Goal: Task Accomplishment & Management: Use online tool/utility

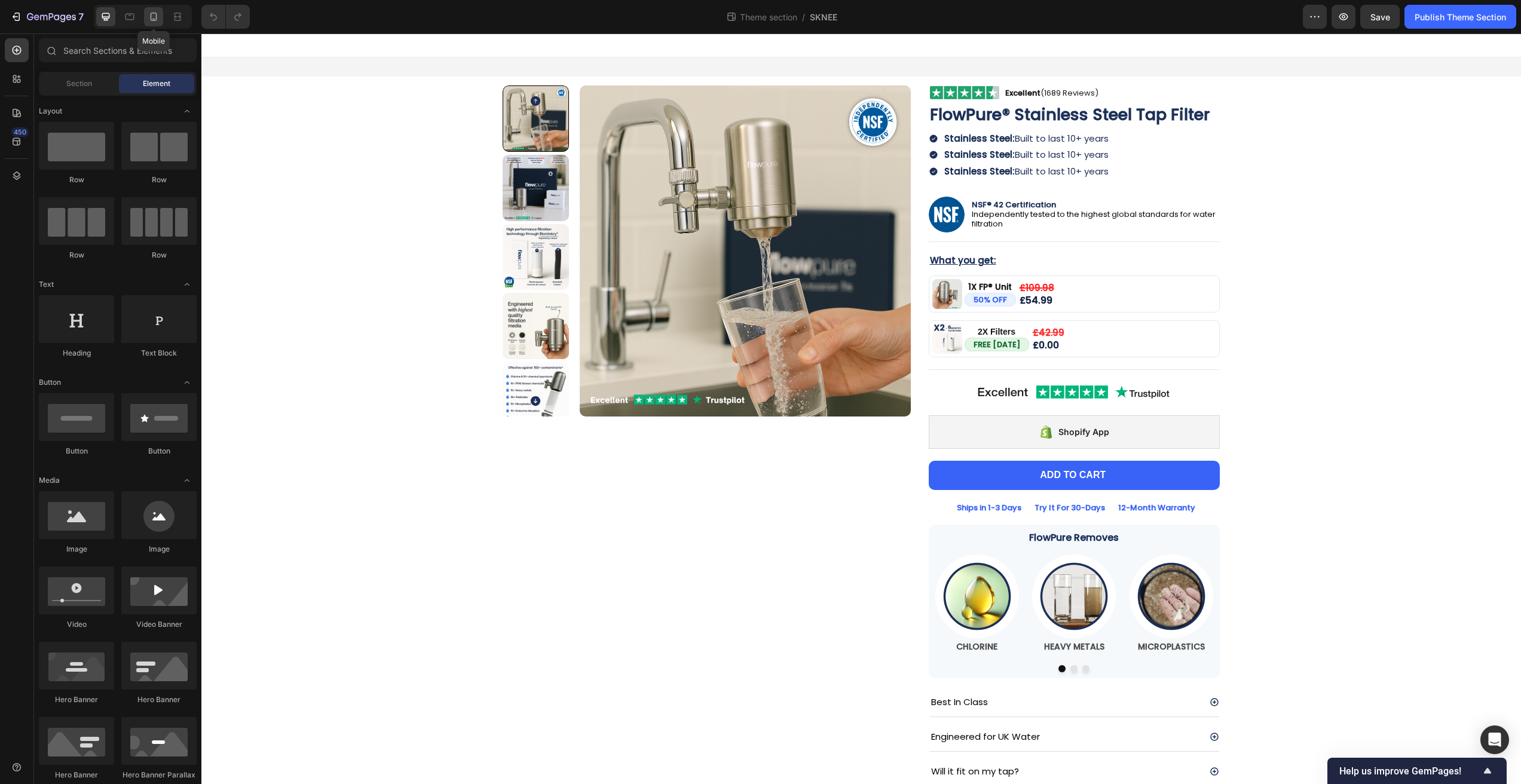
click at [155, 18] on icon at bounding box center [154, 17] width 12 height 12
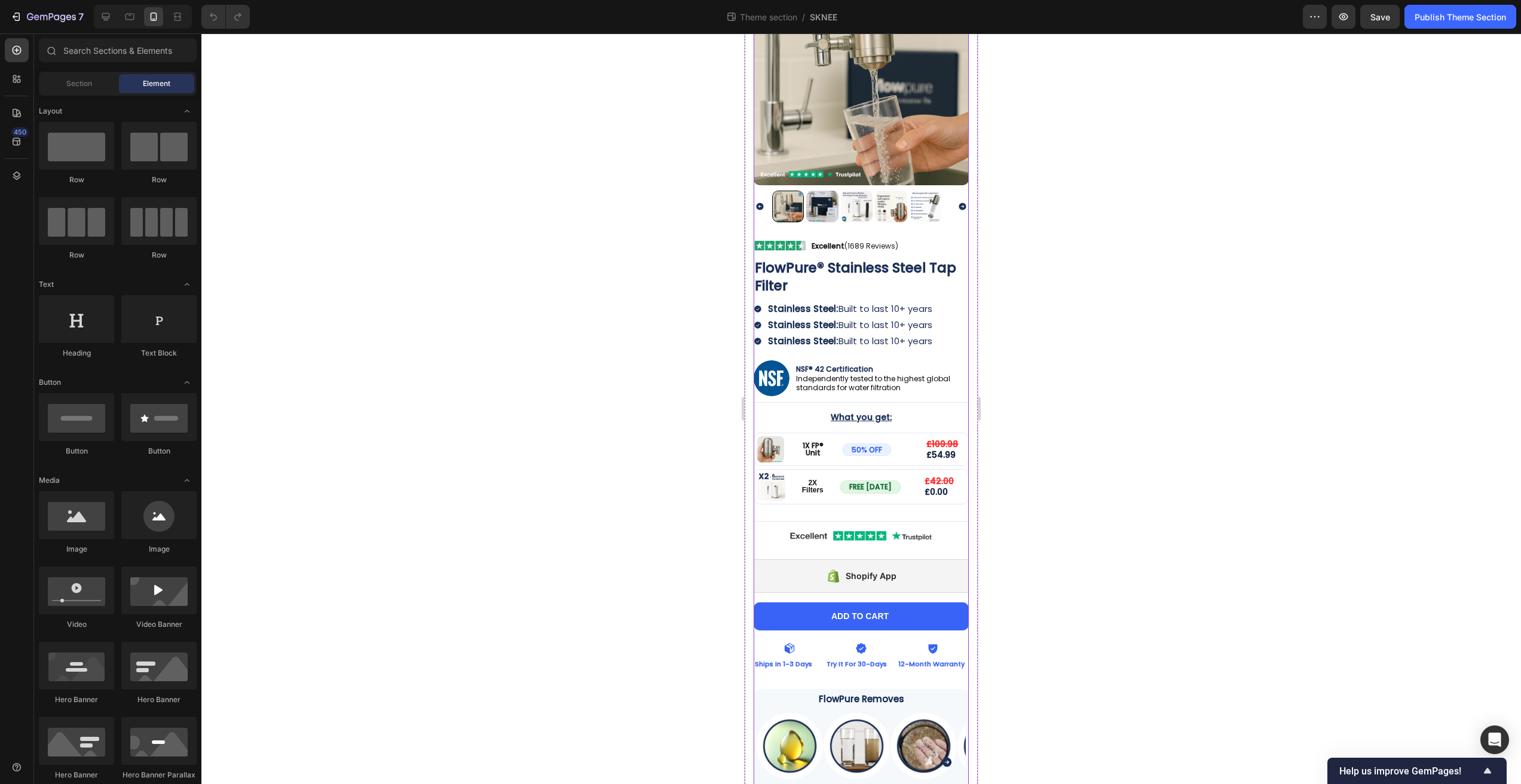
scroll to position [15, 0]
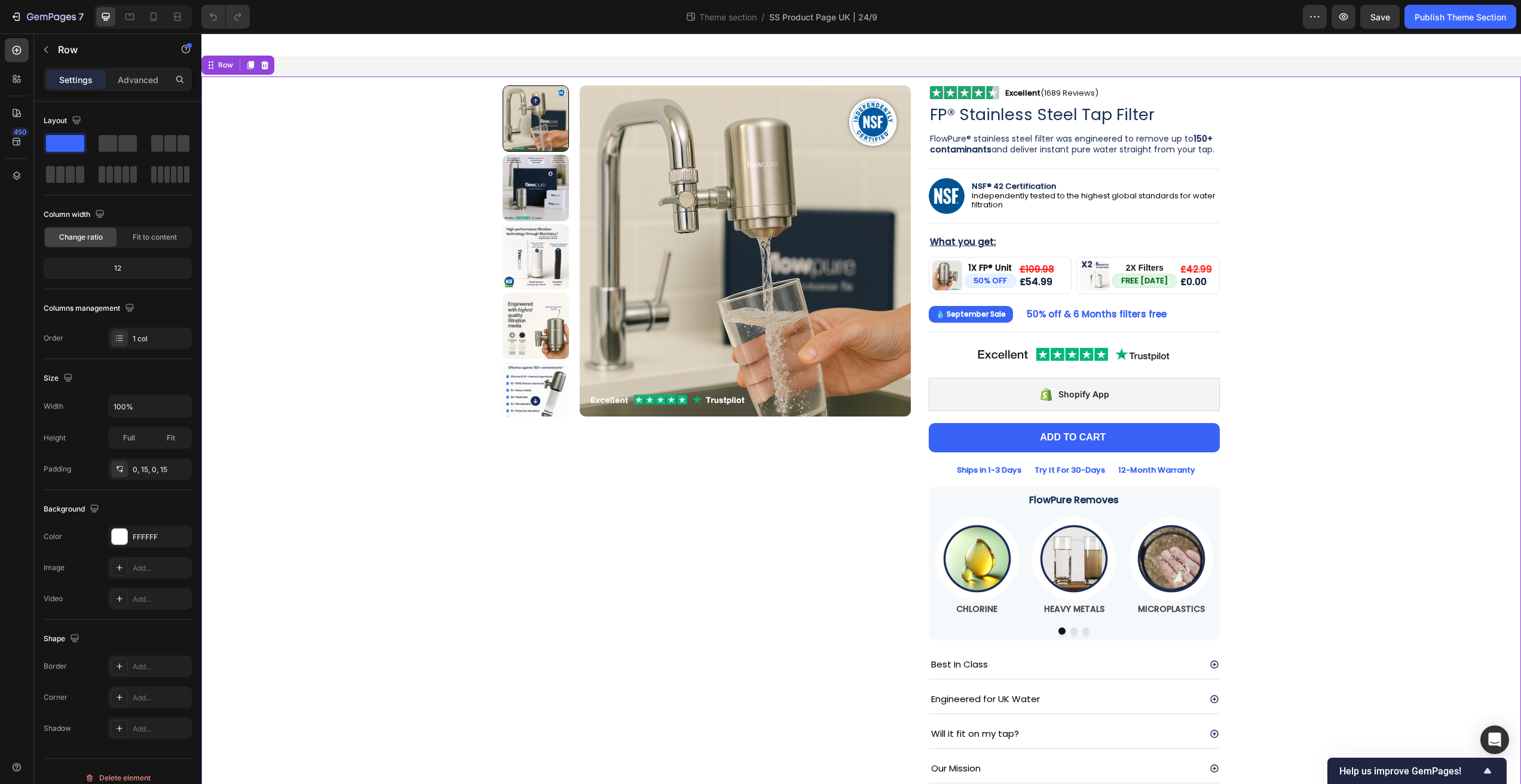
click at [492, 601] on div "Product Images Image Excellent (1689 Reviews) Heading Row Row FP® Stainless Ste…" at bounding box center [862, 438] width 1302 height 723
click at [151, 15] on icon at bounding box center [154, 17] width 7 height 8
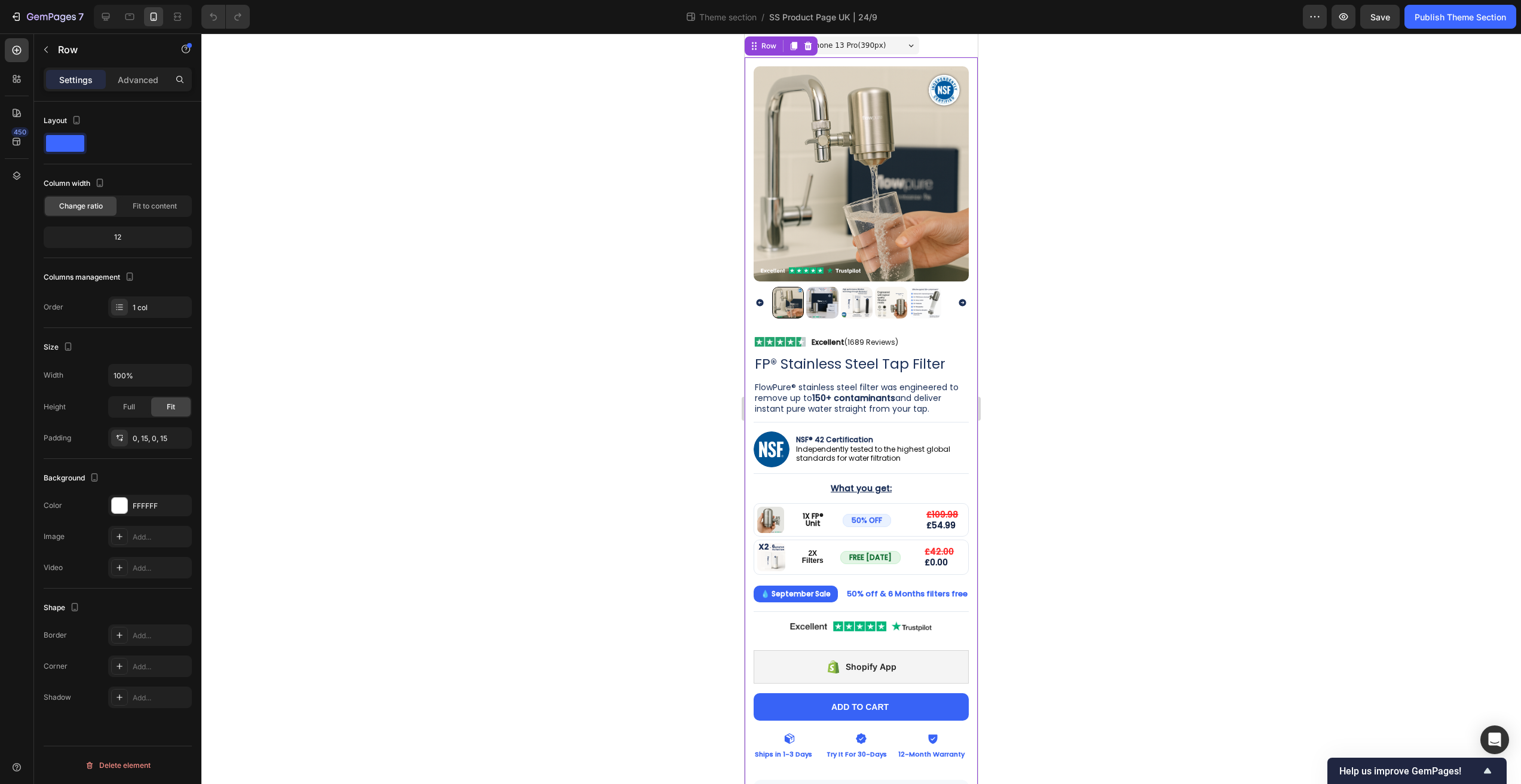
click at [1019, 463] on div at bounding box center [861, 408] width 1320 height 750
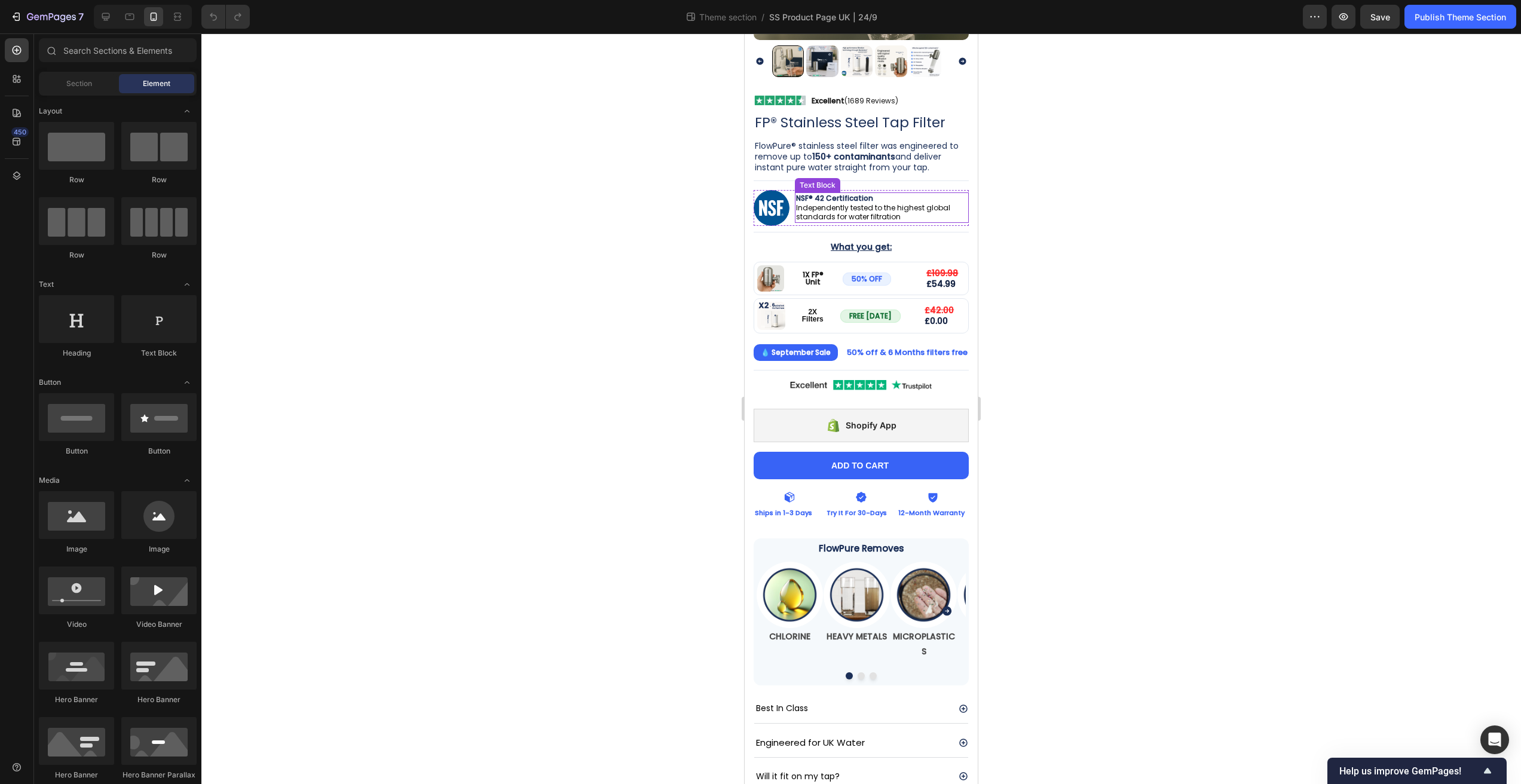
scroll to position [283, 0]
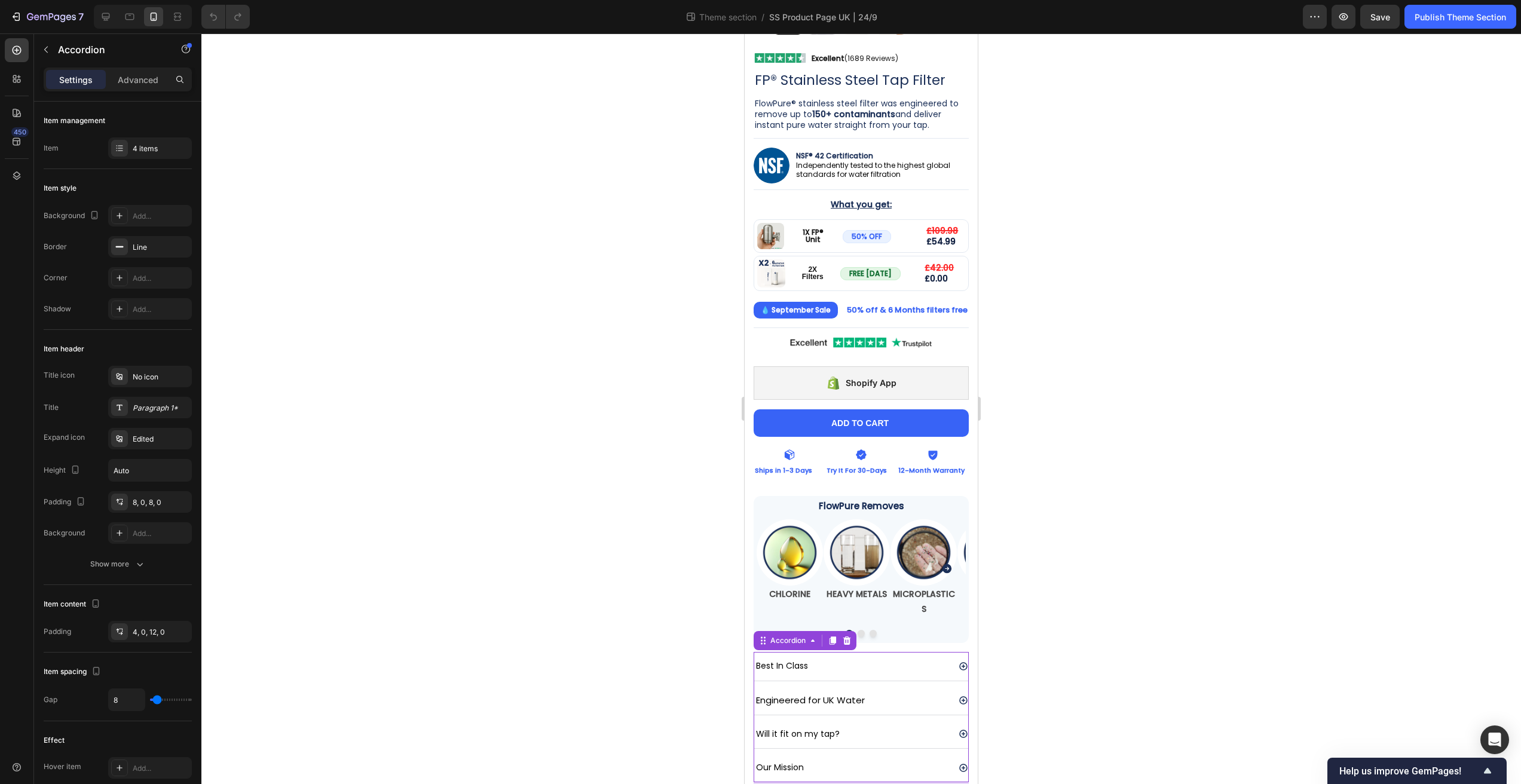
click at [947, 660] on div "Best In Class" at bounding box center [861, 665] width 214 height 28
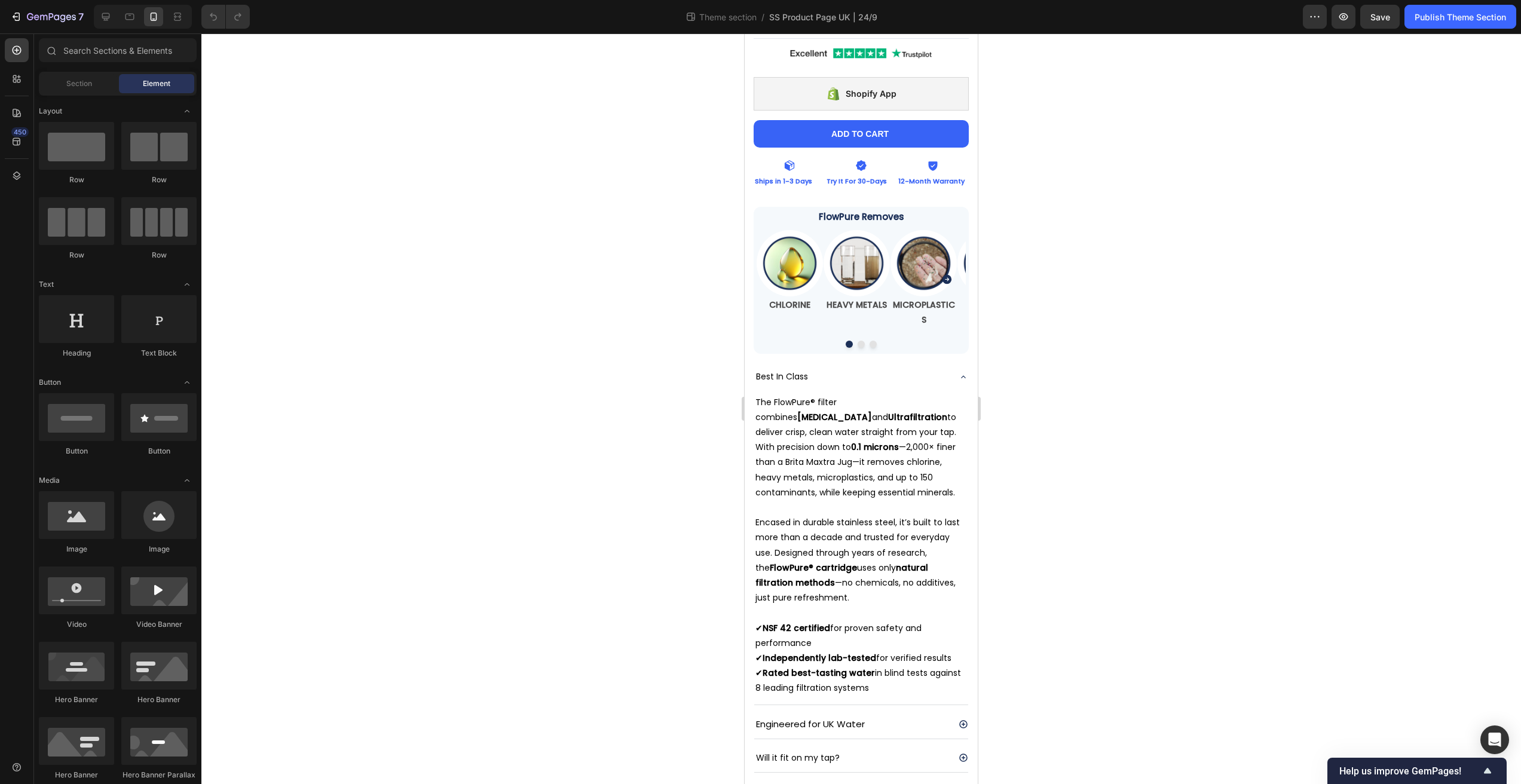
scroll to position [597, 0]
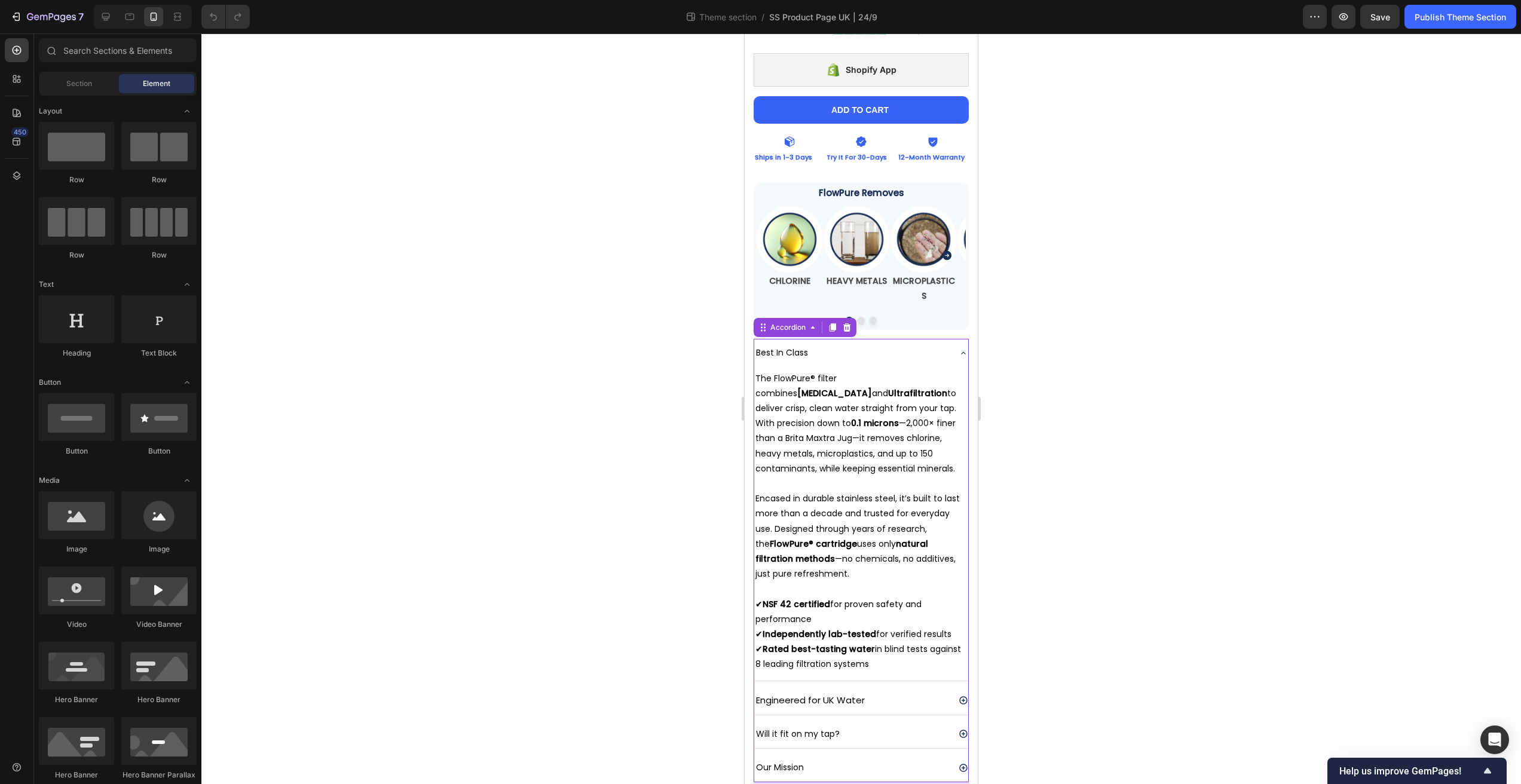
click at [959, 696] on icon at bounding box center [963, 700] width 8 height 8
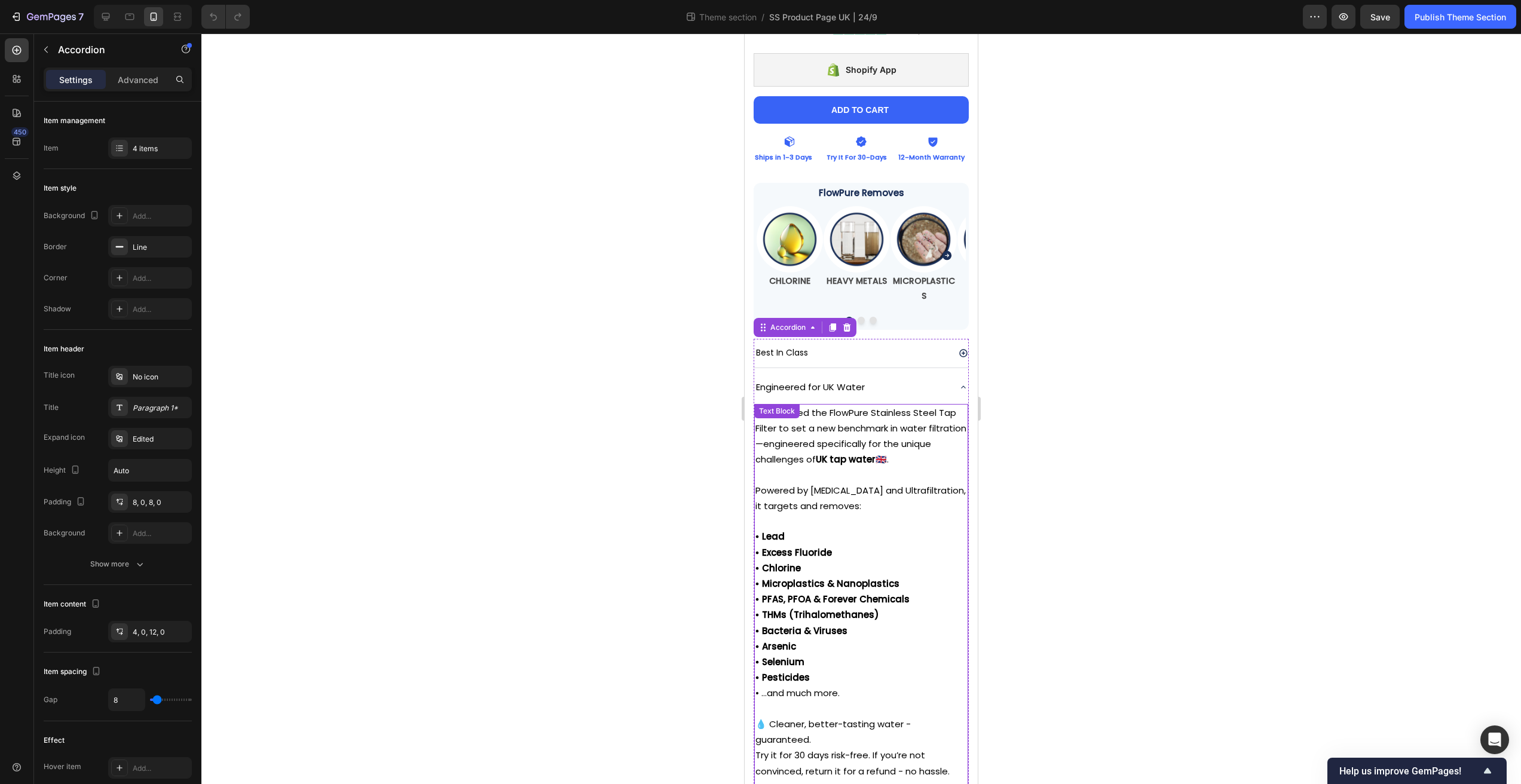
scroll to position [699, 0]
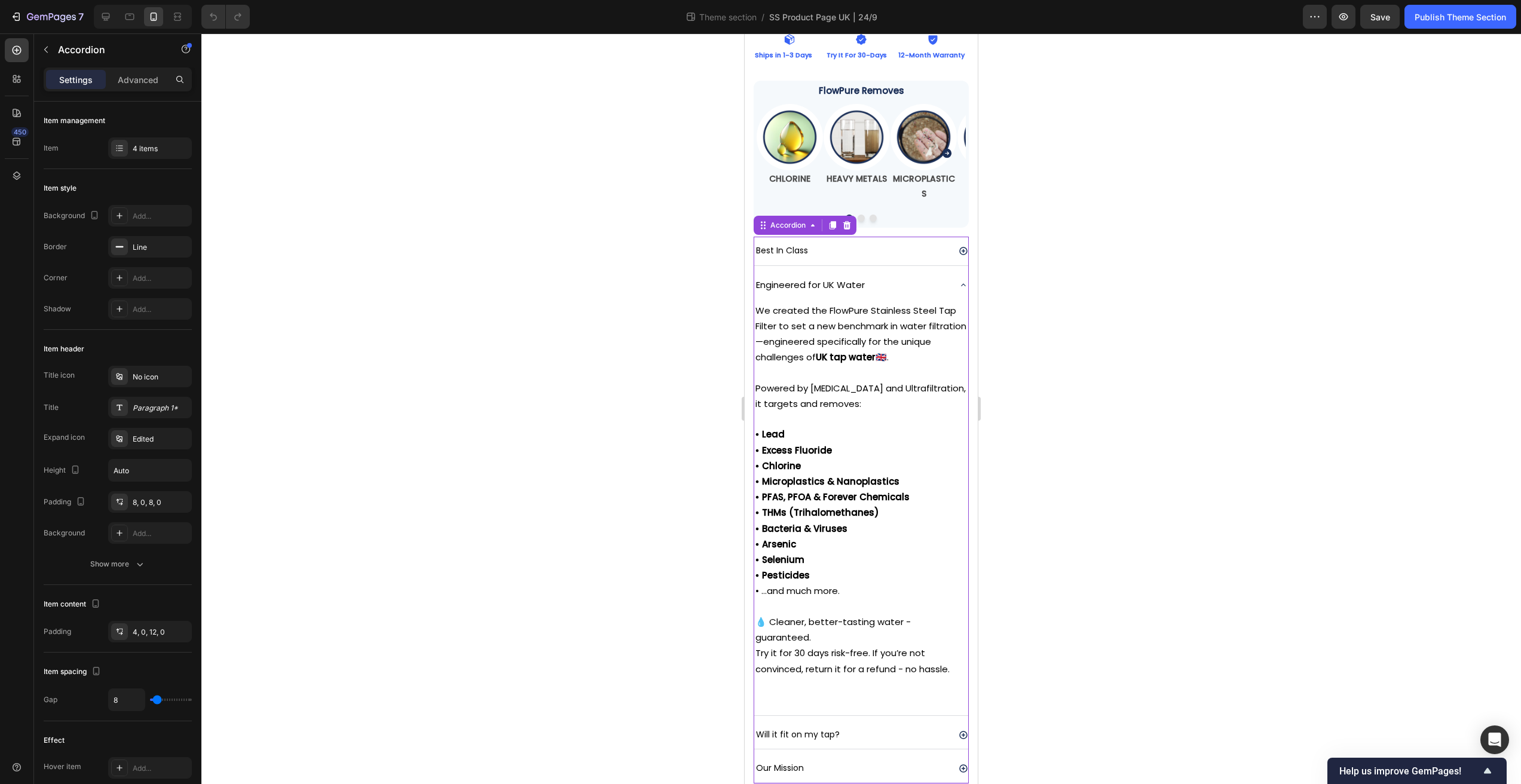
click at [959, 730] on icon at bounding box center [963, 735] width 9 height 9
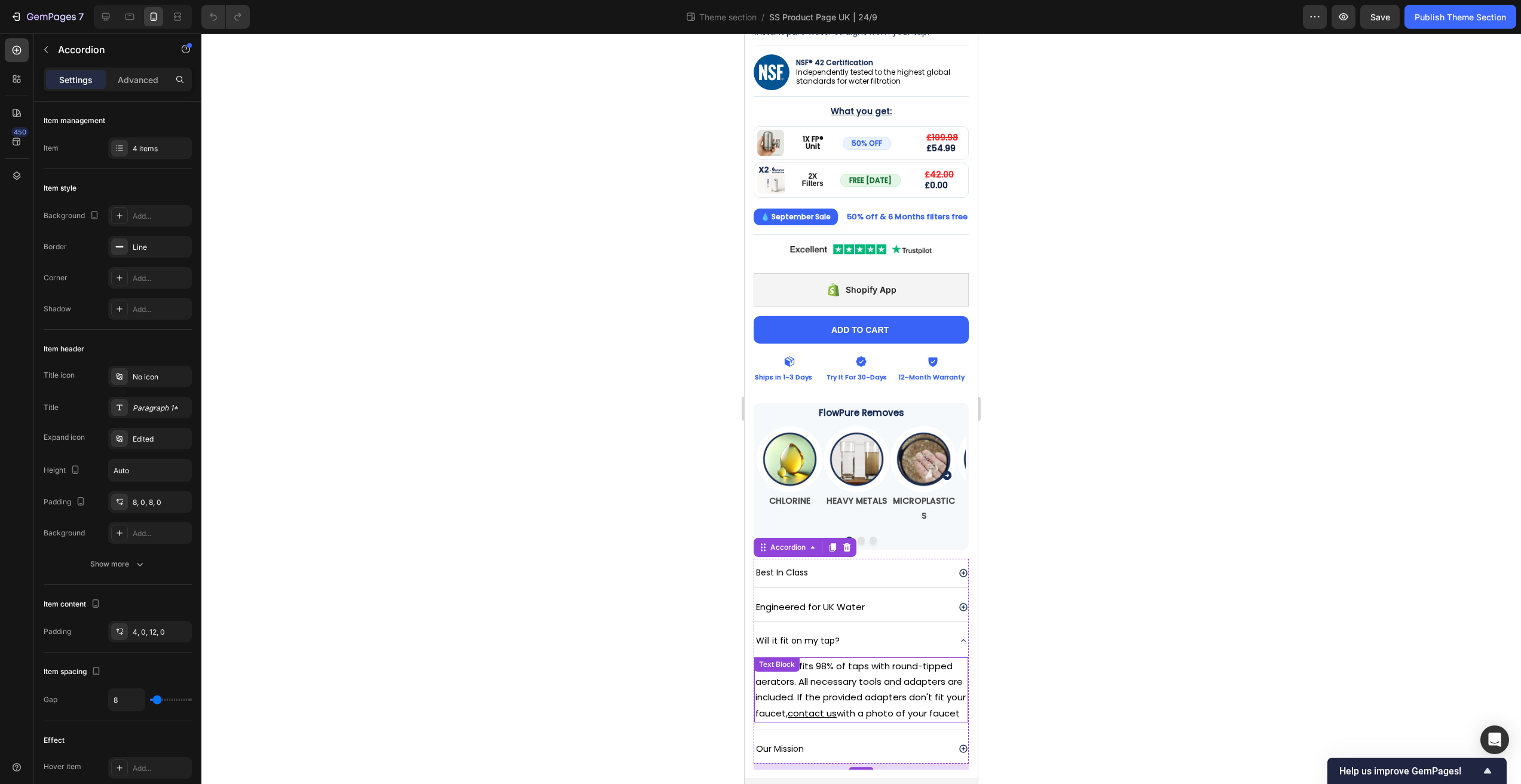
scroll to position [378, 0]
click at [955, 740] on div "Our Mission" at bounding box center [861, 748] width 214 height 28
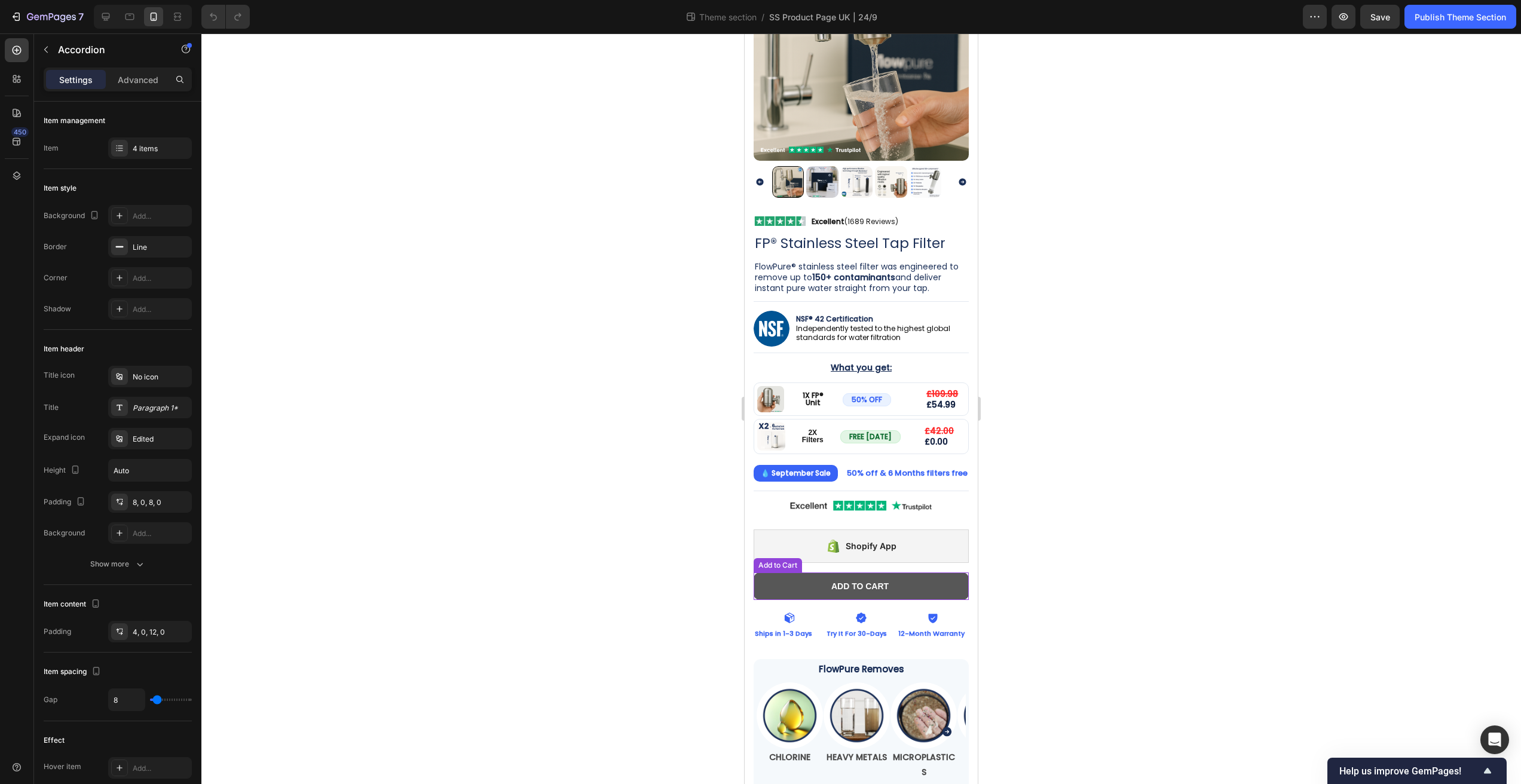
scroll to position [0, 0]
